Goal: Task Accomplishment & Management: Manage account settings

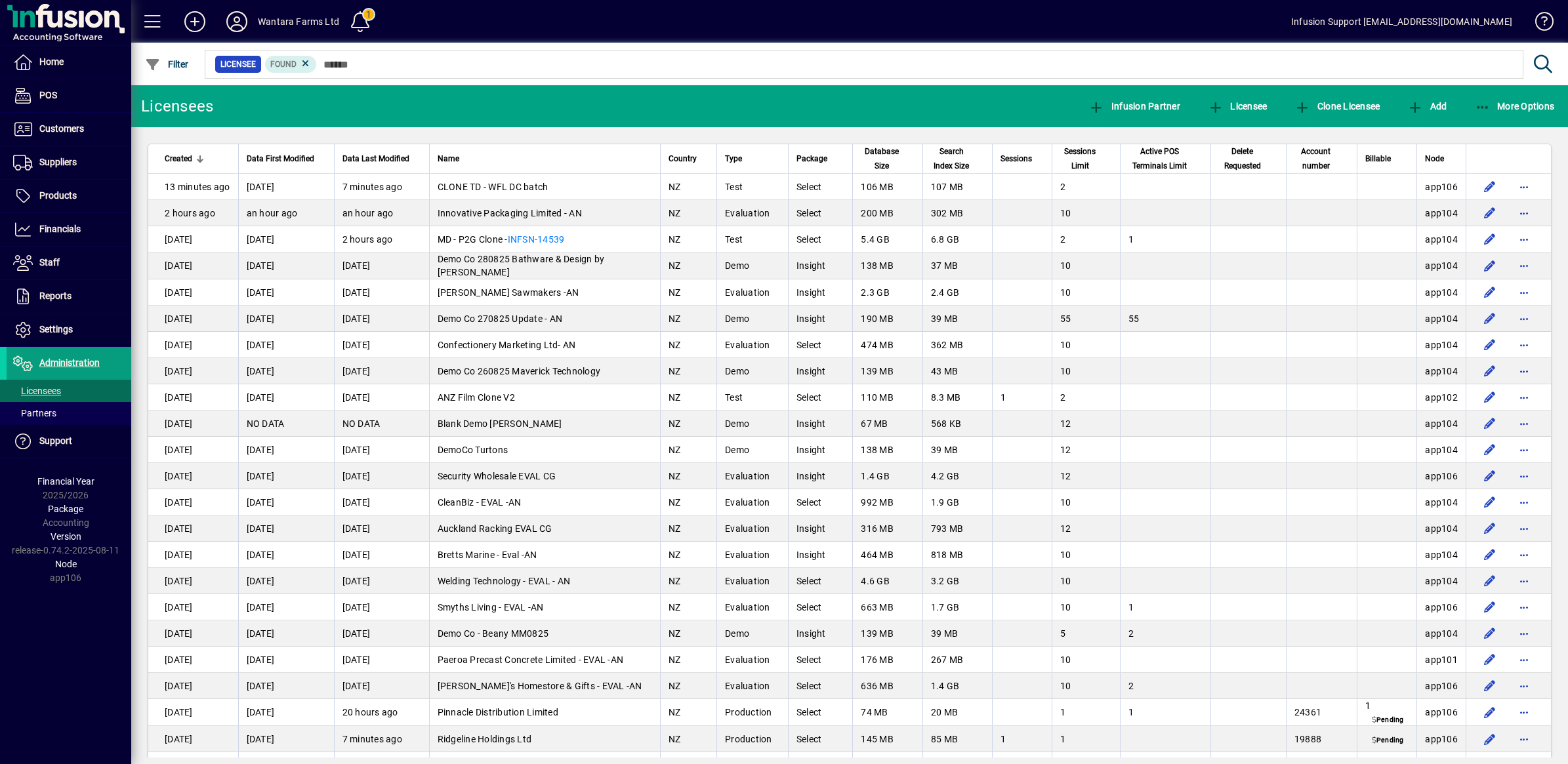
click at [228, 17] on icon at bounding box center [237, 22] width 27 height 21
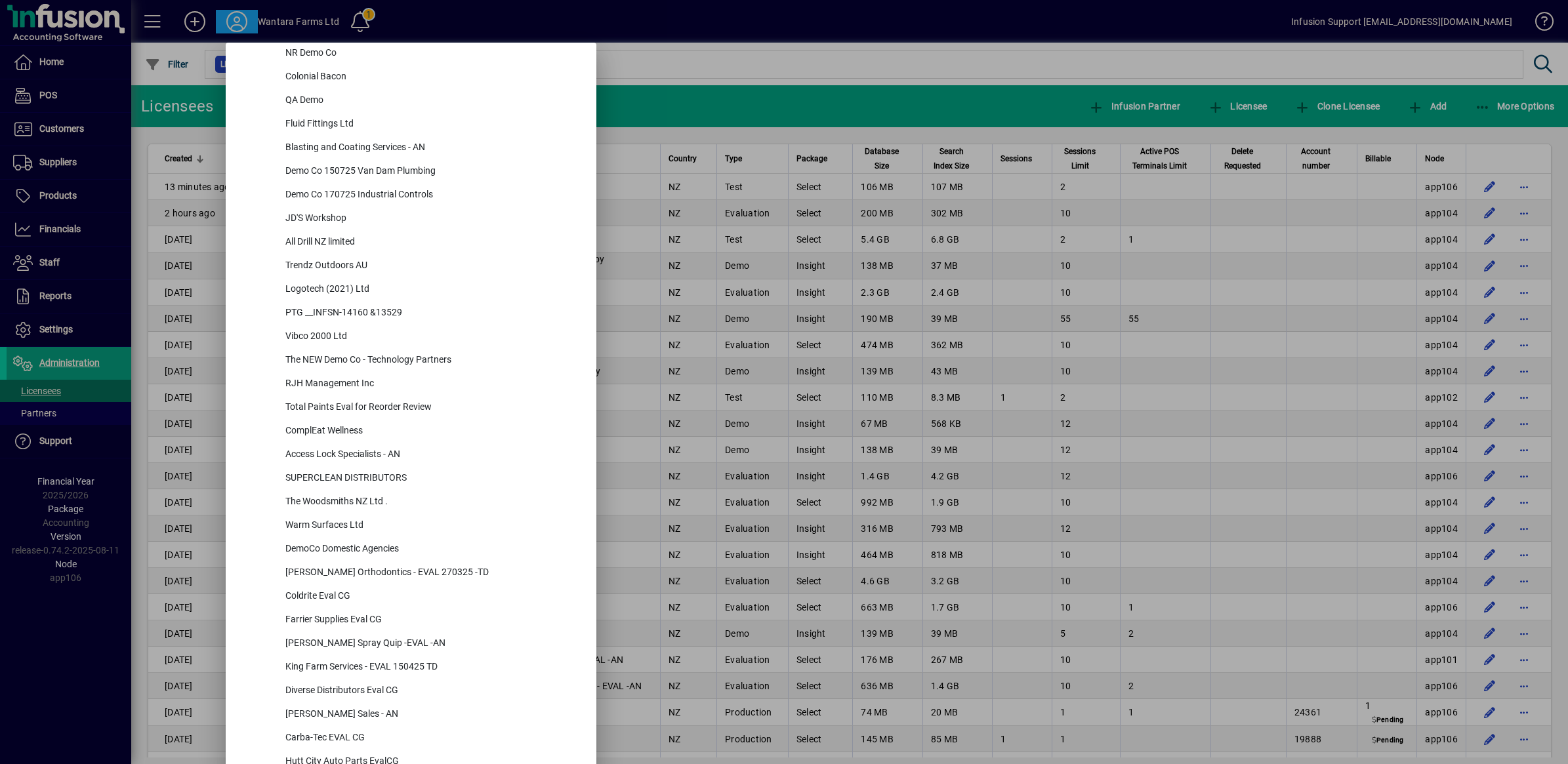
scroll to position [5555, 0]
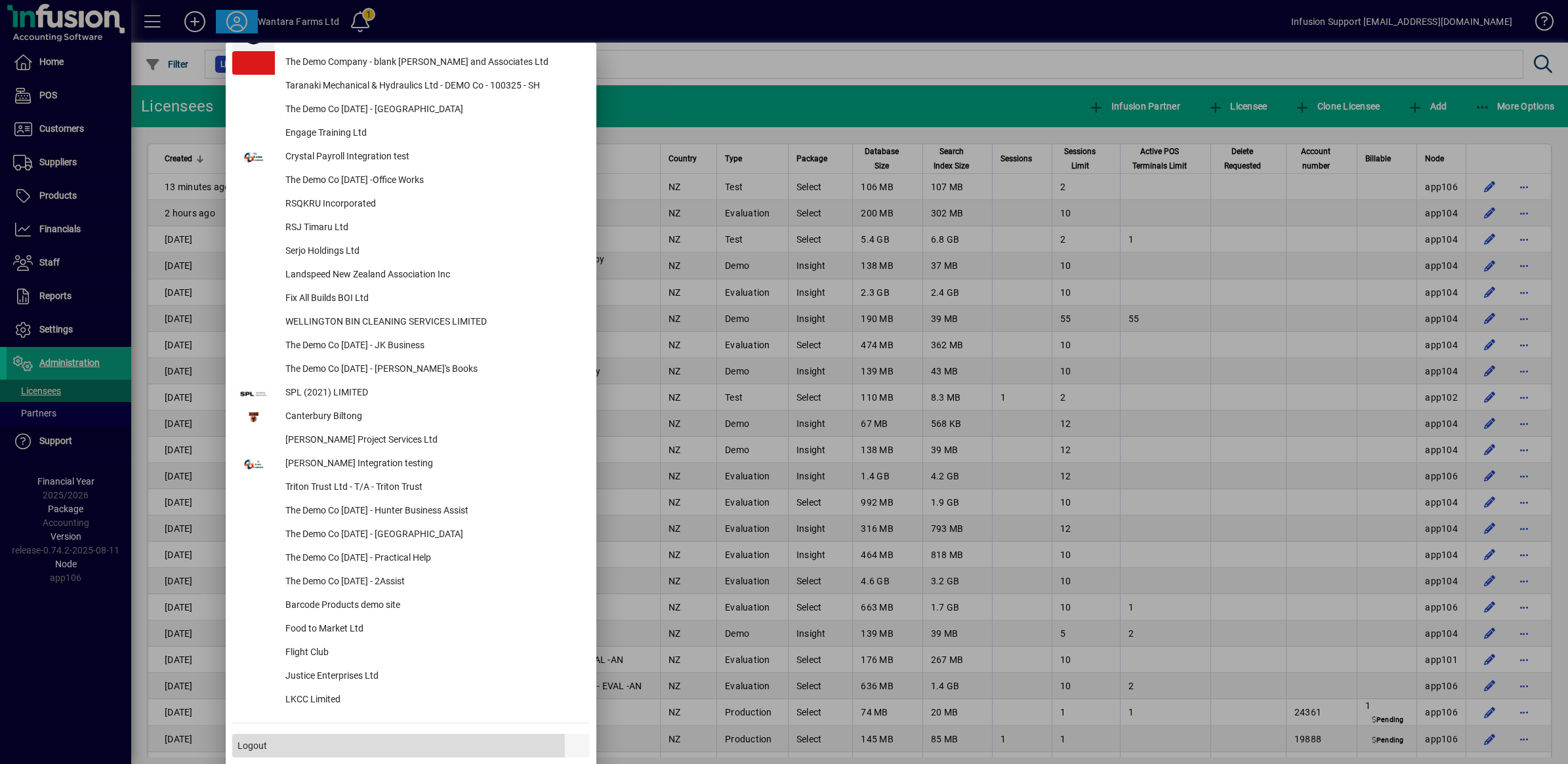
click at [248, 745] on span "Logout" at bounding box center [252, 746] width 29 height 14
